Goal: Transaction & Acquisition: Purchase product/service

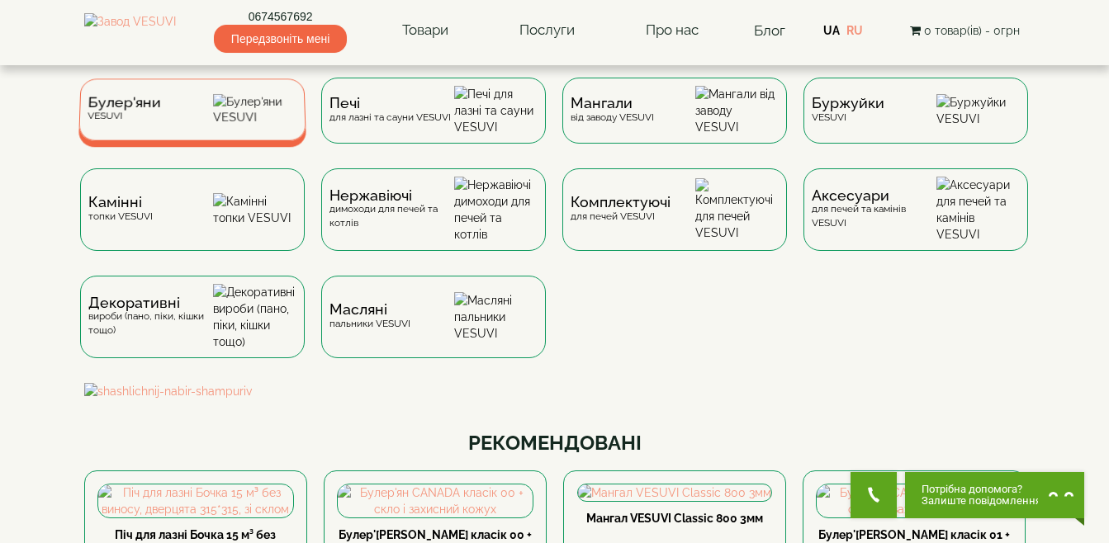
click at [173, 120] on div "[PERSON_NAME]" at bounding box center [192, 109] width 228 height 62
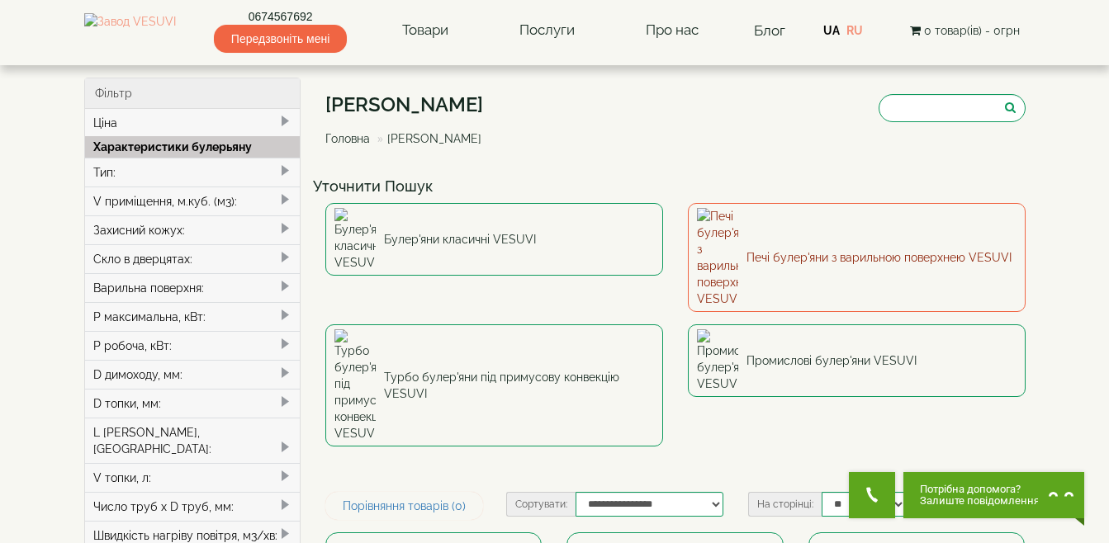
type input "*****"
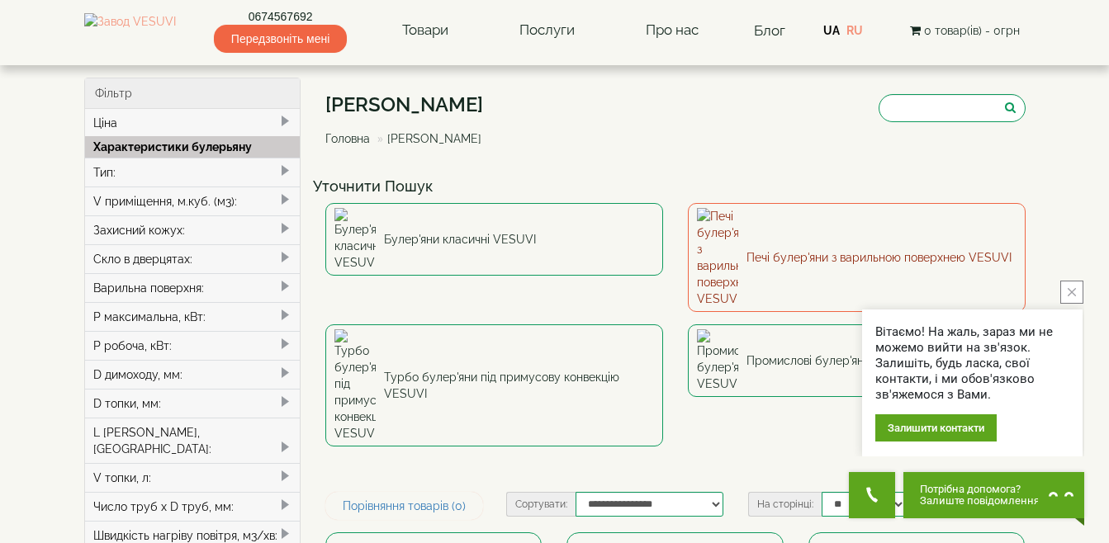
click at [762, 226] on link "Печі булер'яни з варильною поверхнею VESUVI" at bounding box center [857, 257] width 338 height 109
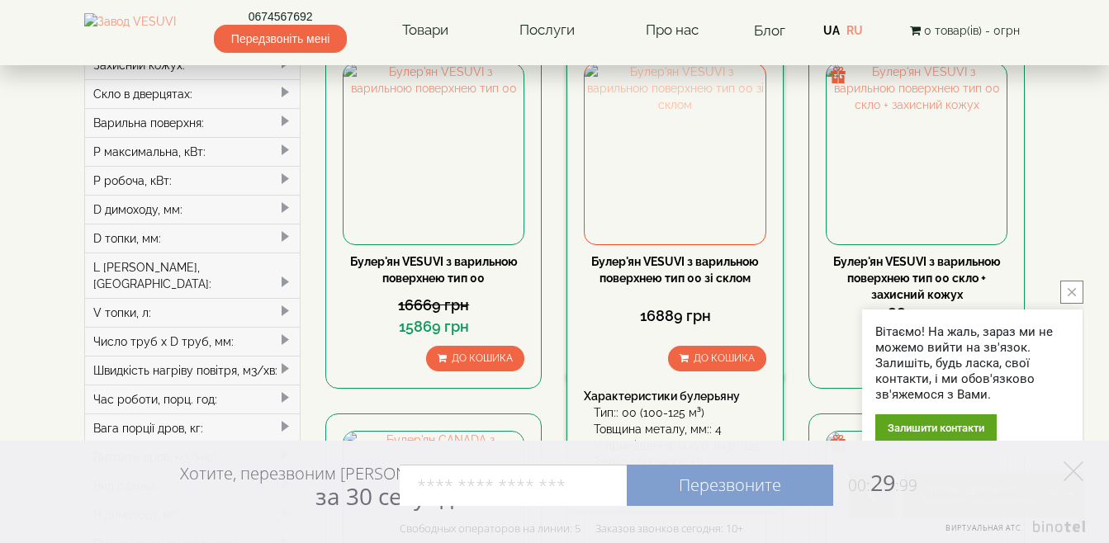
scroll to position [83, 0]
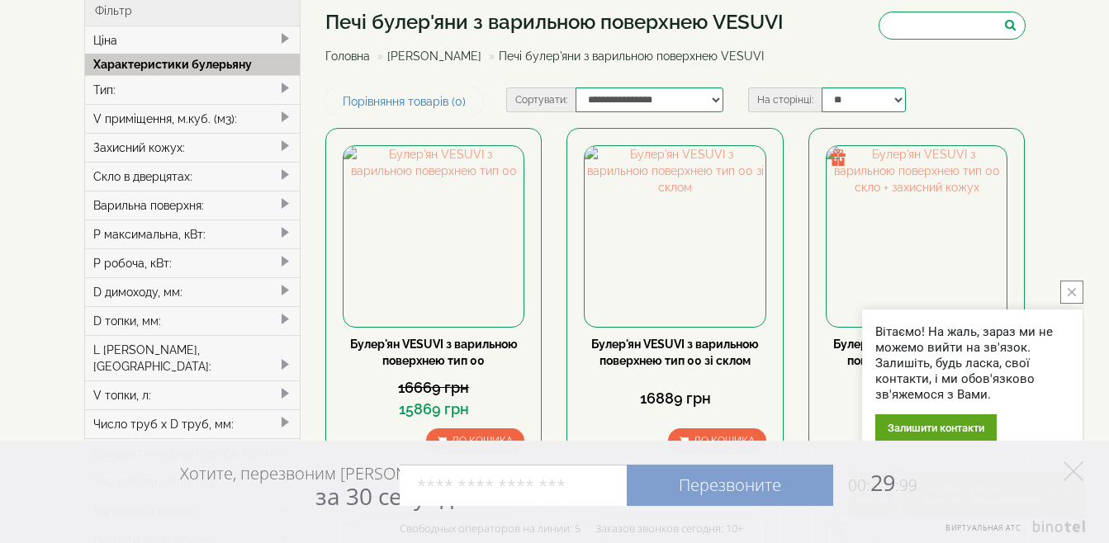
click at [1071, 287] on button "close button" at bounding box center [1071, 292] width 23 height 23
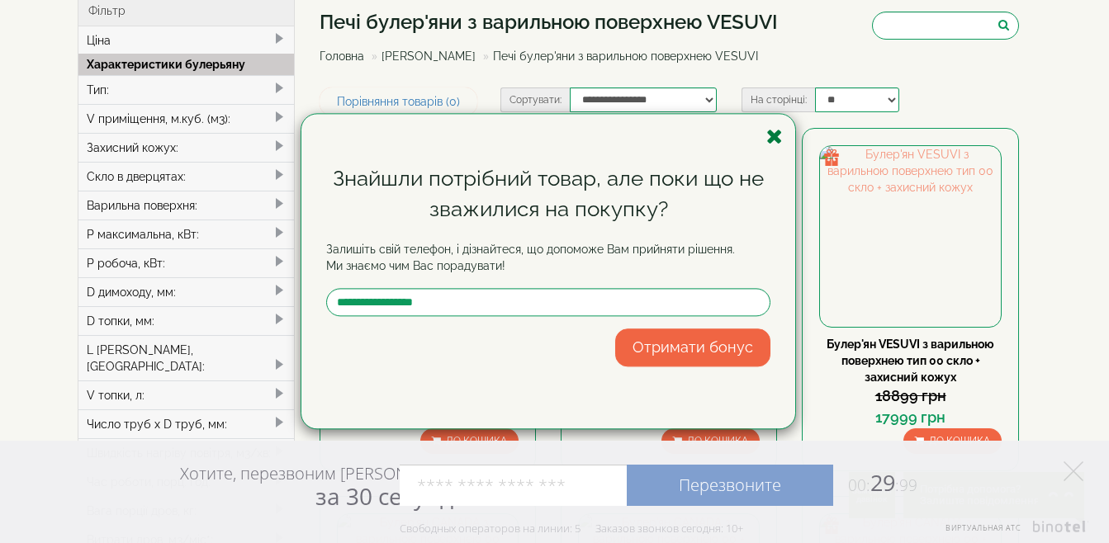
click at [771, 134] on icon "button" at bounding box center [774, 136] width 17 height 21
